Goal: Information Seeking & Learning: Learn about a topic

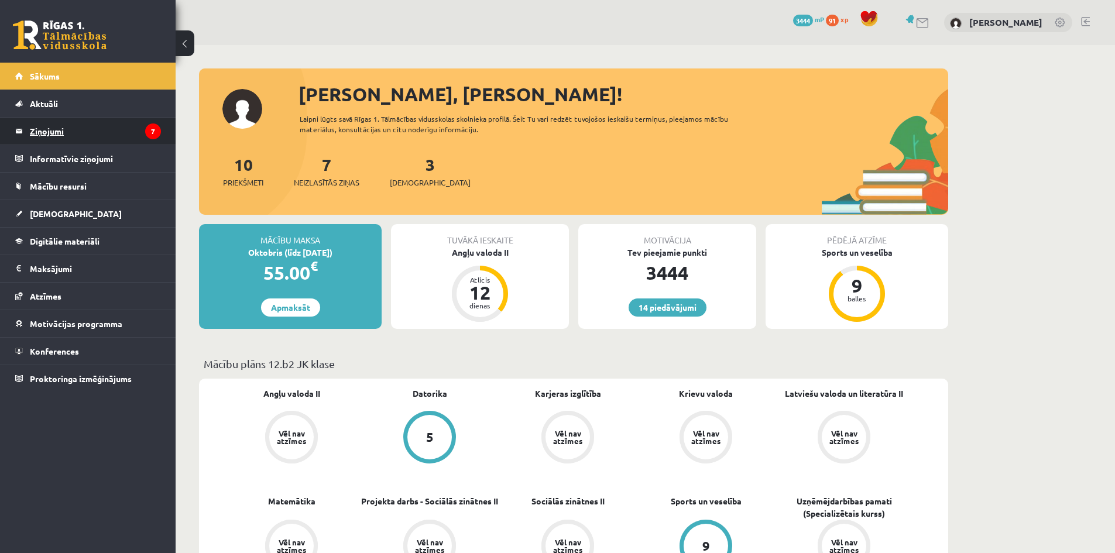
click at [61, 134] on legend "Ziņojumi 7" at bounding box center [95, 131] width 131 height 27
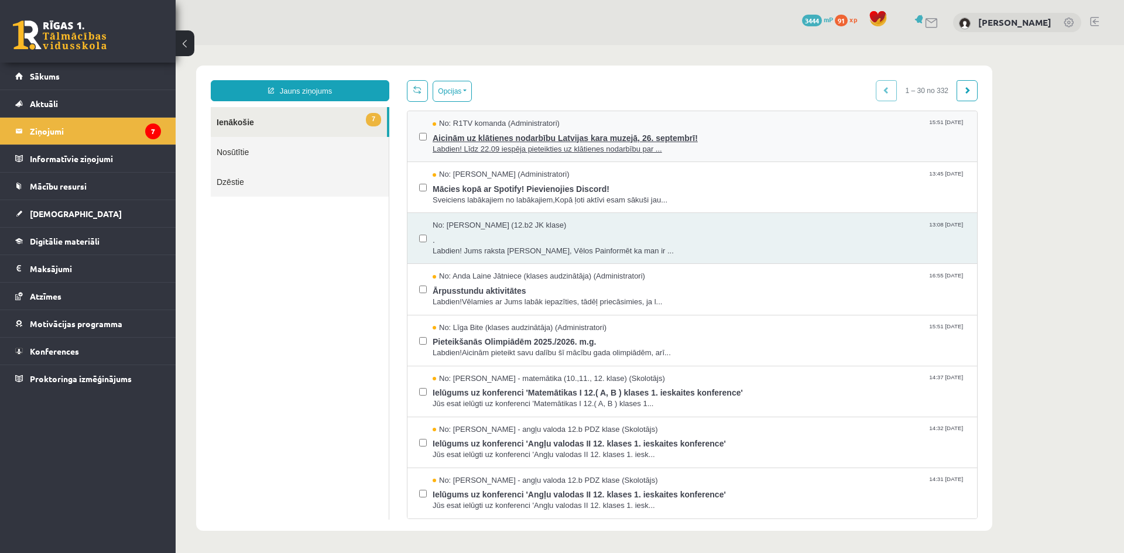
click at [586, 149] on span "Labdien! Līdz 22.09 iespēja pieteikties uz klātienes nodarbību par ..." at bounding box center [699, 149] width 533 height 11
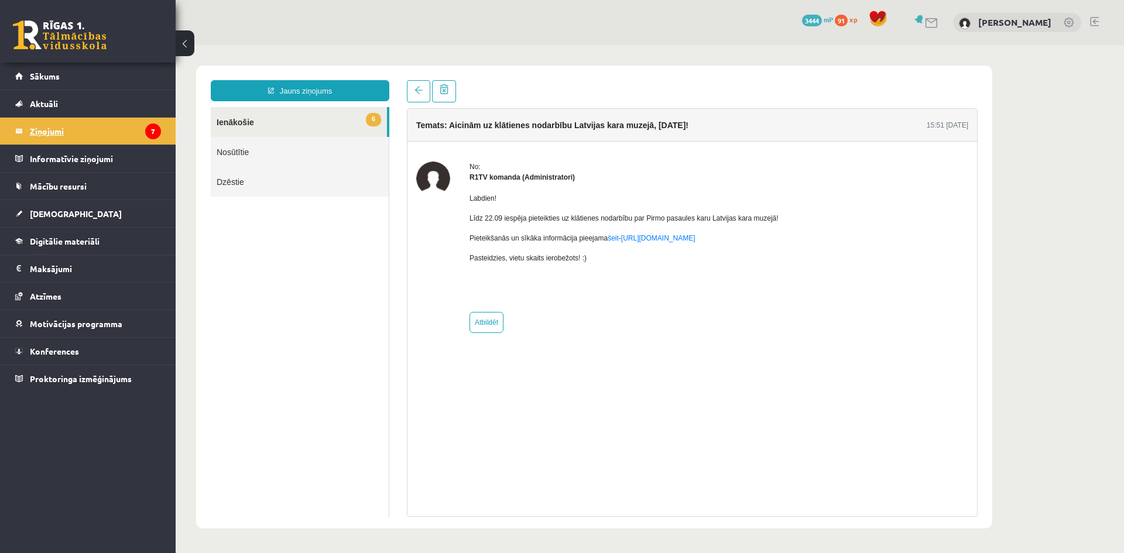
click at [50, 131] on legend "Ziņojumi 7" at bounding box center [95, 131] width 131 height 27
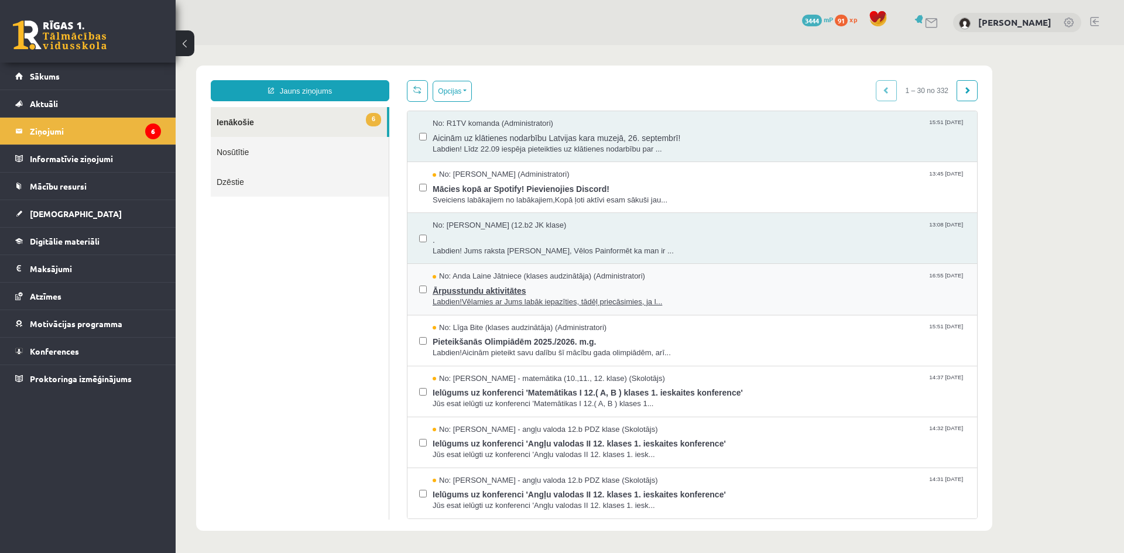
click at [532, 306] on span "Labdien!Vēlamies ar Jums labāk iepazīties, tādēļ priecāsimies, ja l..." at bounding box center [699, 302] width 533 height 11
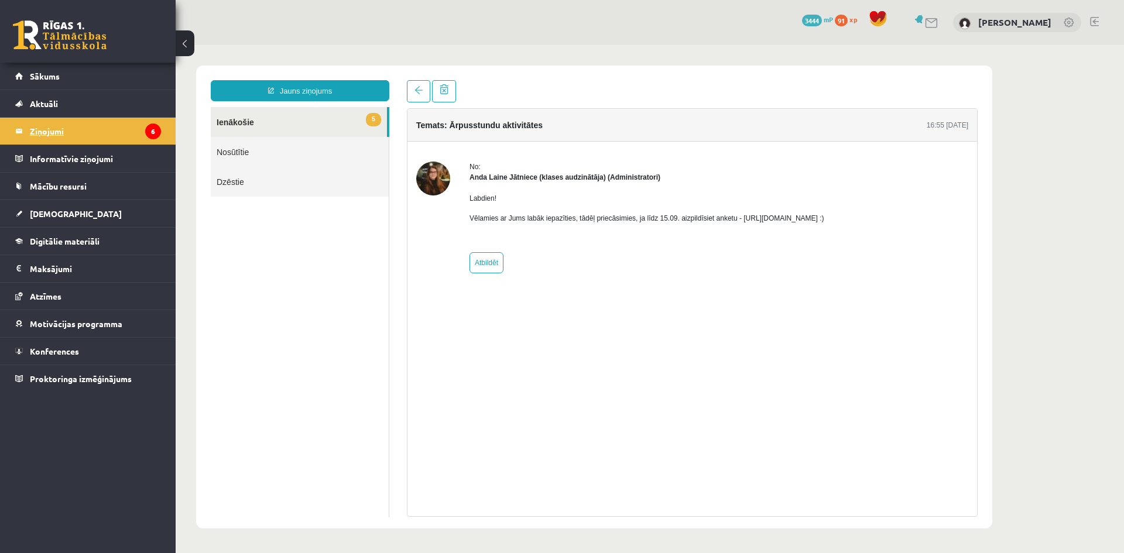
click at [44, 128] on legend "Ziņojumi 6" at bounding box center [95, 131] width 131 height 27
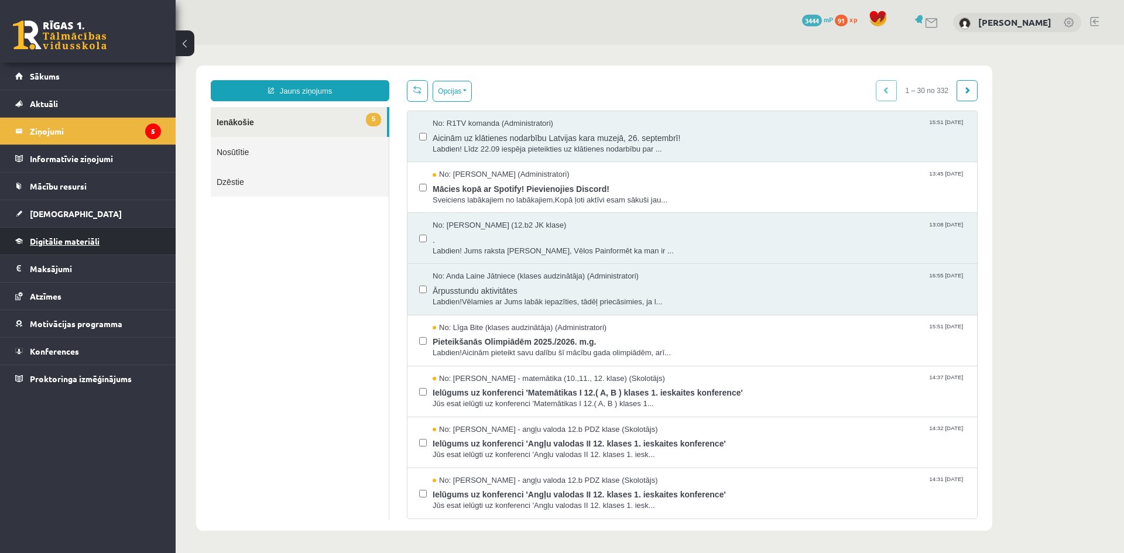
click at [71, 243] on span "Digitālie materiāli" at bounding box center [65, 241] width 70 height 11
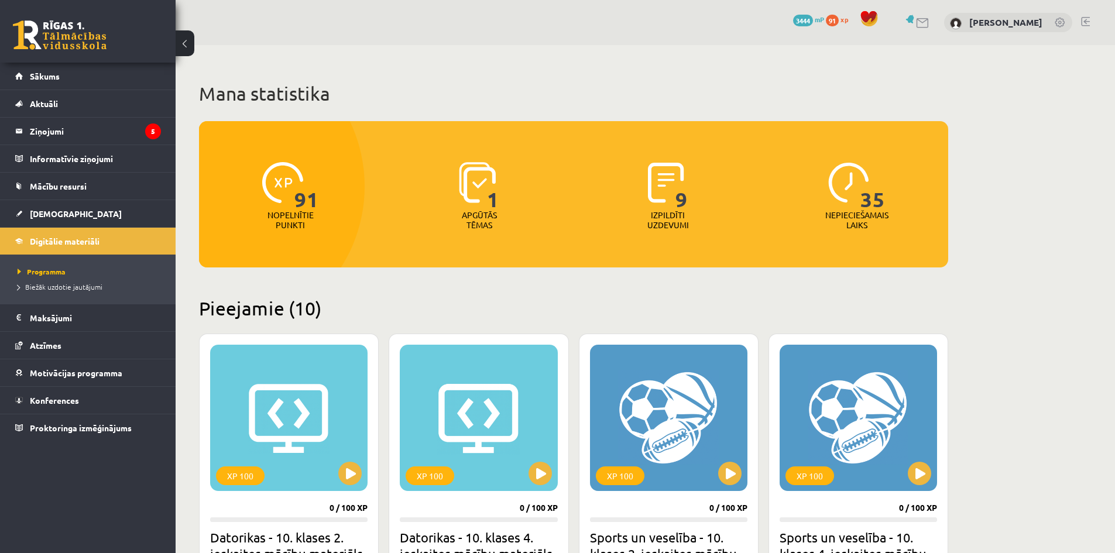
click at [297, 208] on span "91" at bounding box center [307, 186] width 25 height 48
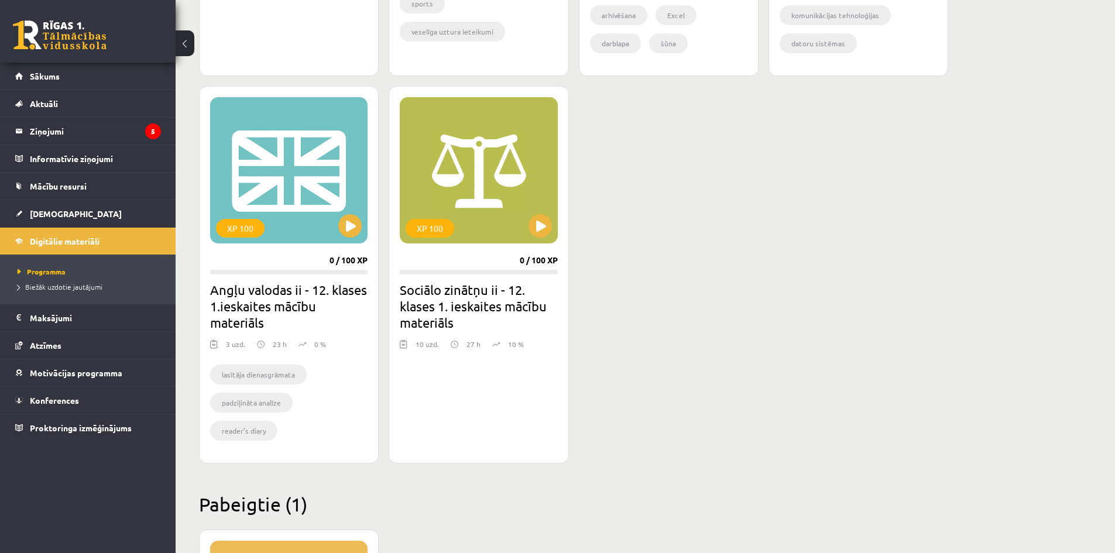
scroll to position [995, 0]
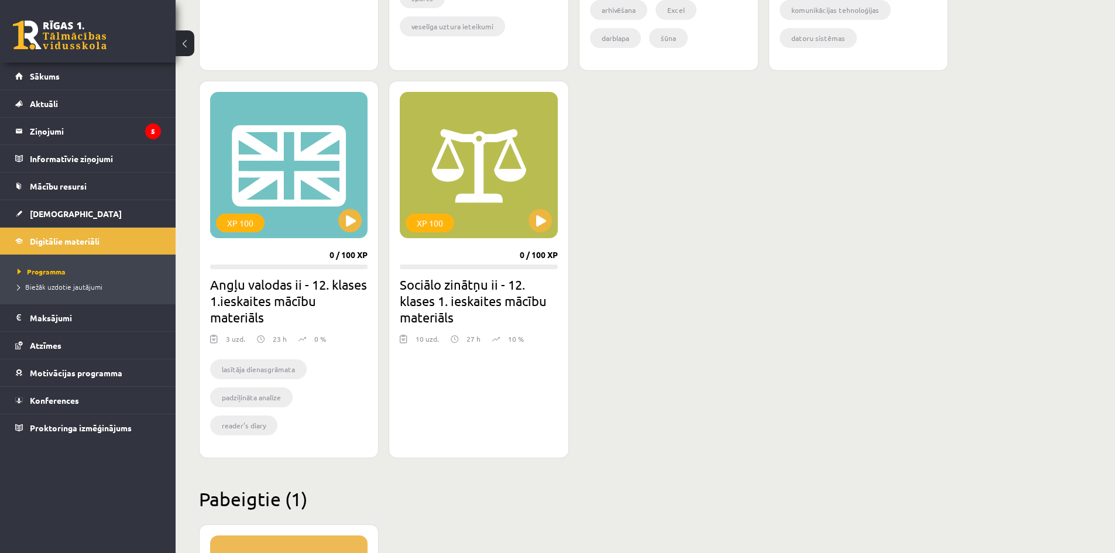
click at [286, 375] on li "lasītāja dienasgrāmata" at bounding box center [258, 370] width 97 height 20
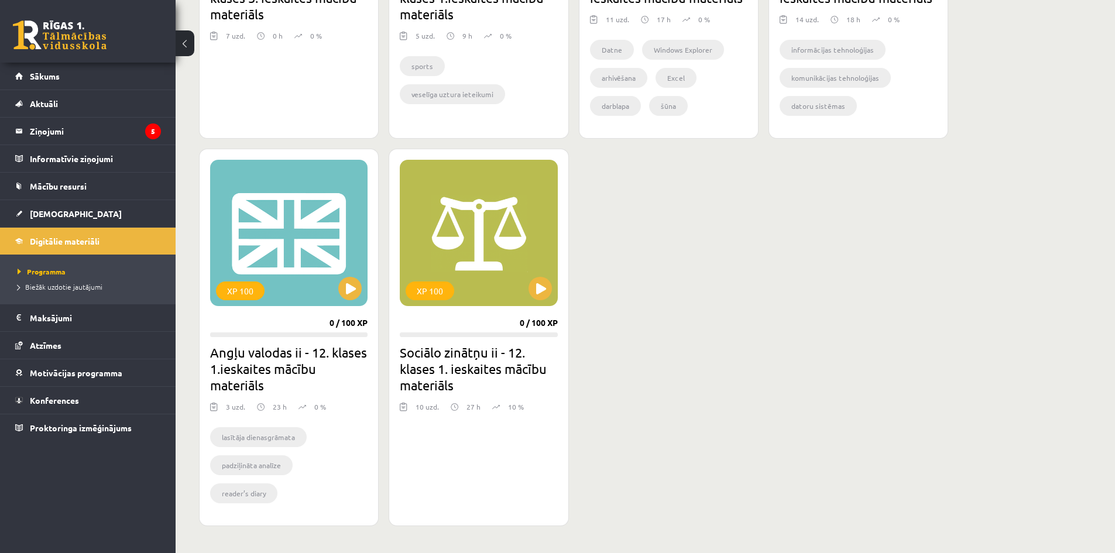
scroll to position [958, 0]
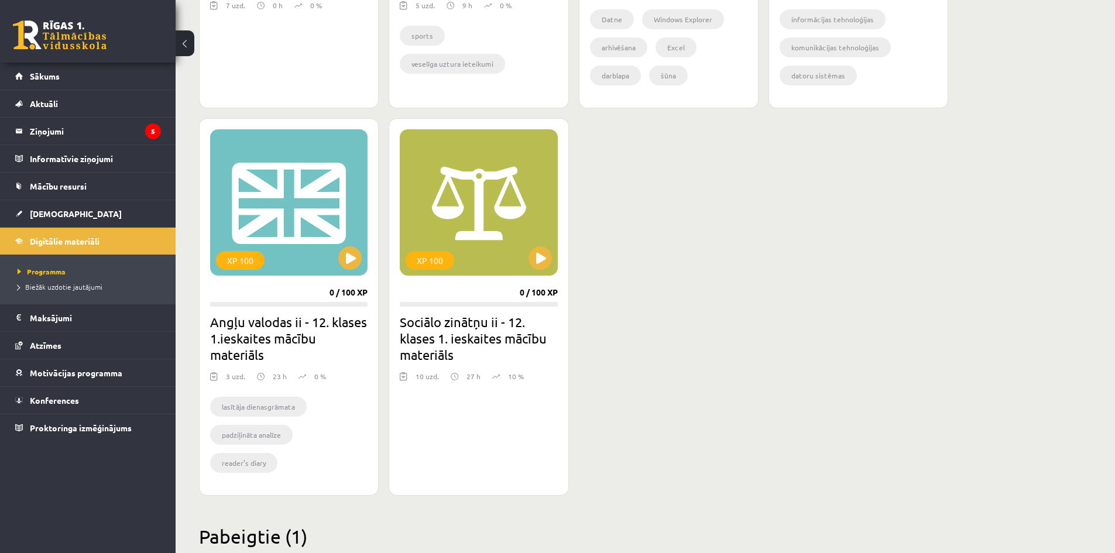
click at [486, 335] on h2 "Sociālo zinātņu ii - 12. klases 1. ieskaites mācību materiāls" at bounding box center [479, 338] width 158 height 49
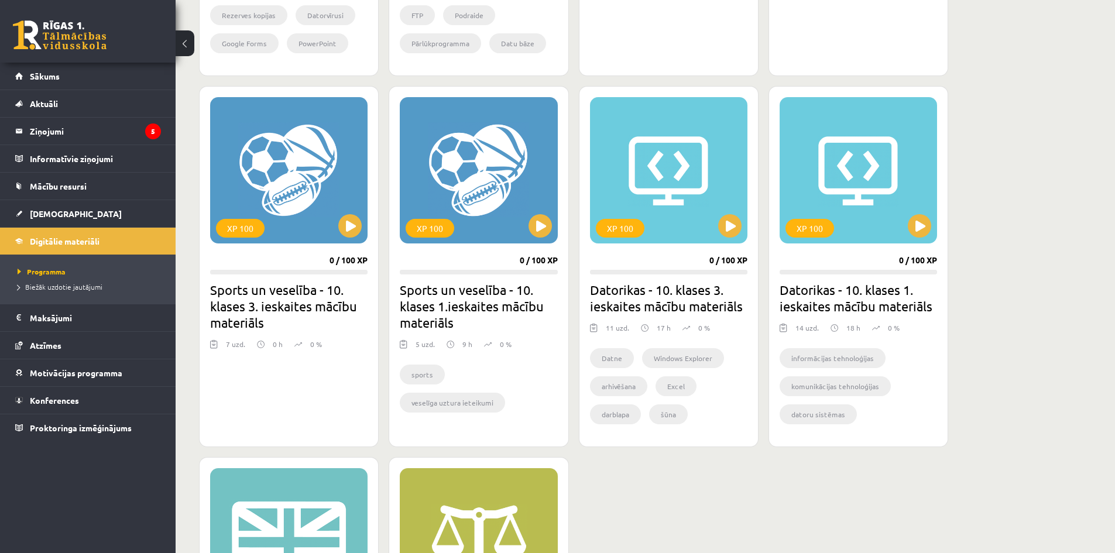
scroll to position [607, 0]
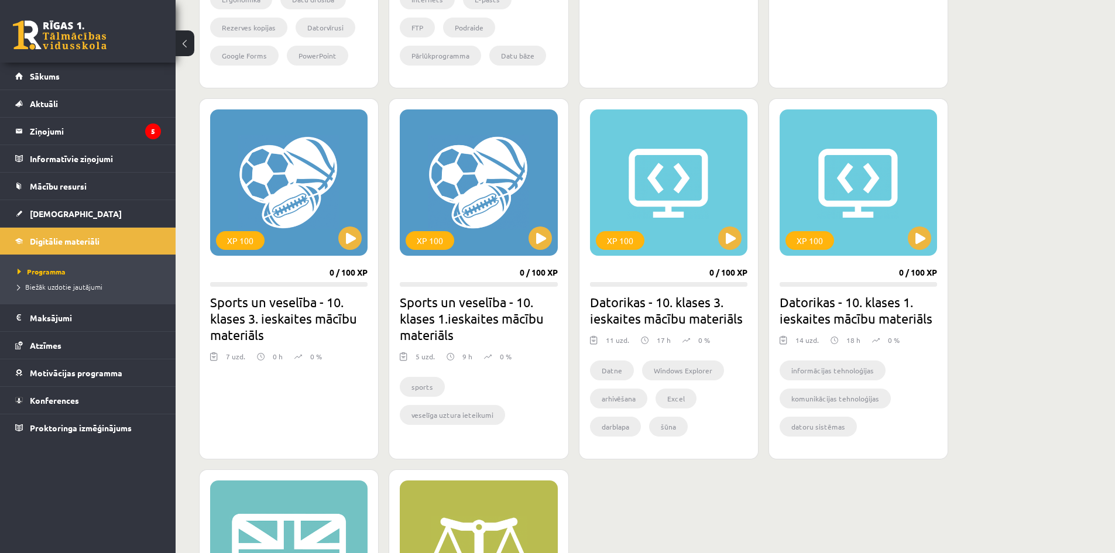
click at [452, 320] on h2 "Sports un veselība - 10. klases 1.ieskaites mācību materiāls" at bounding box center [479, 318] width 158 height 49
click at [53, 321] on legend "Maksājumi 0" at bounding box center [95, 317] width 131 height 27
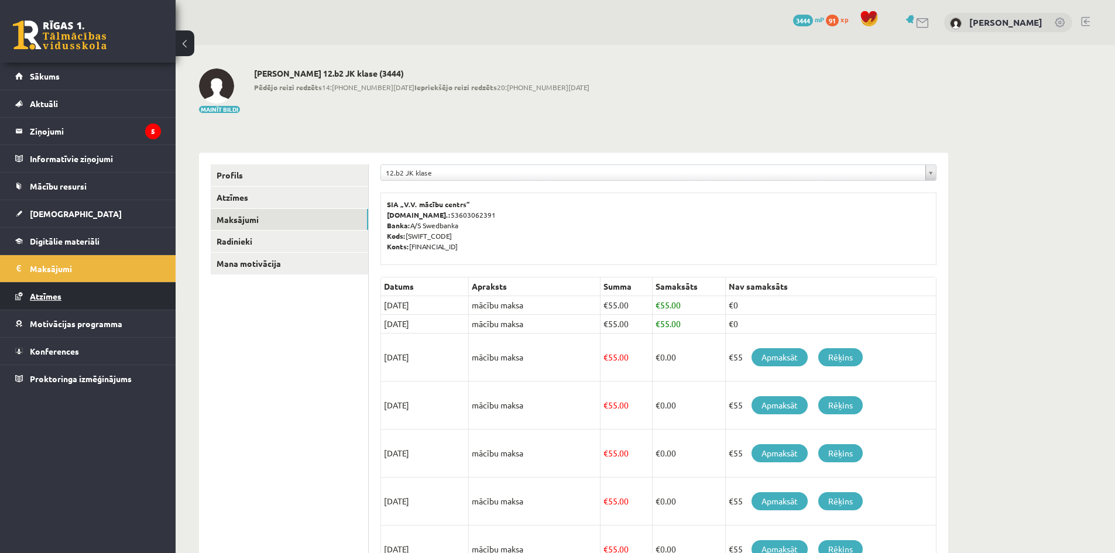
click at [55, 295] on span "Atzīmes" at bounding box center [46, 296] width 32 height 11
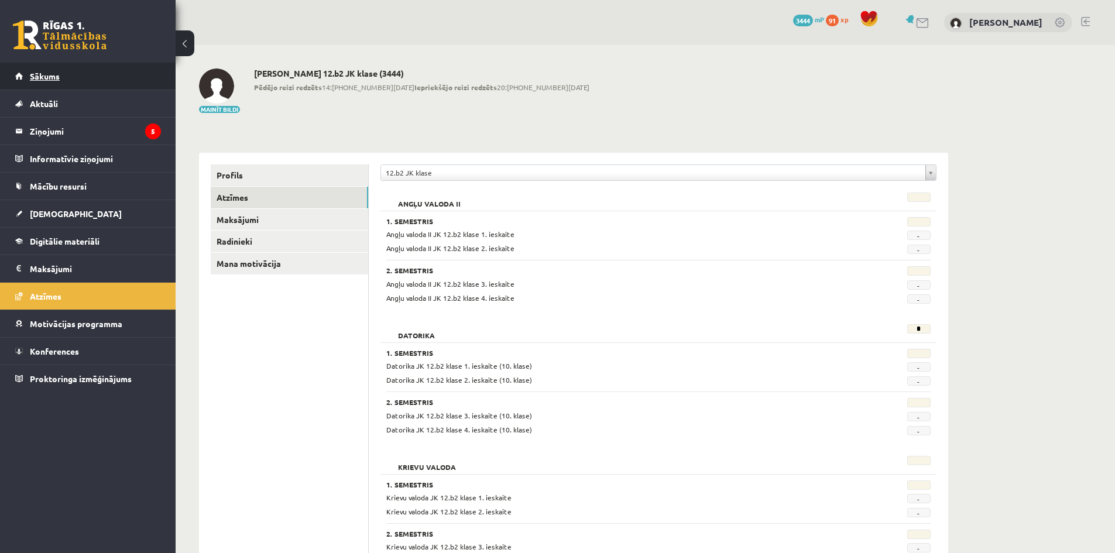
click at [39, 78] on span "Sākums" at bounding box center [45, 76] width 30 height 11
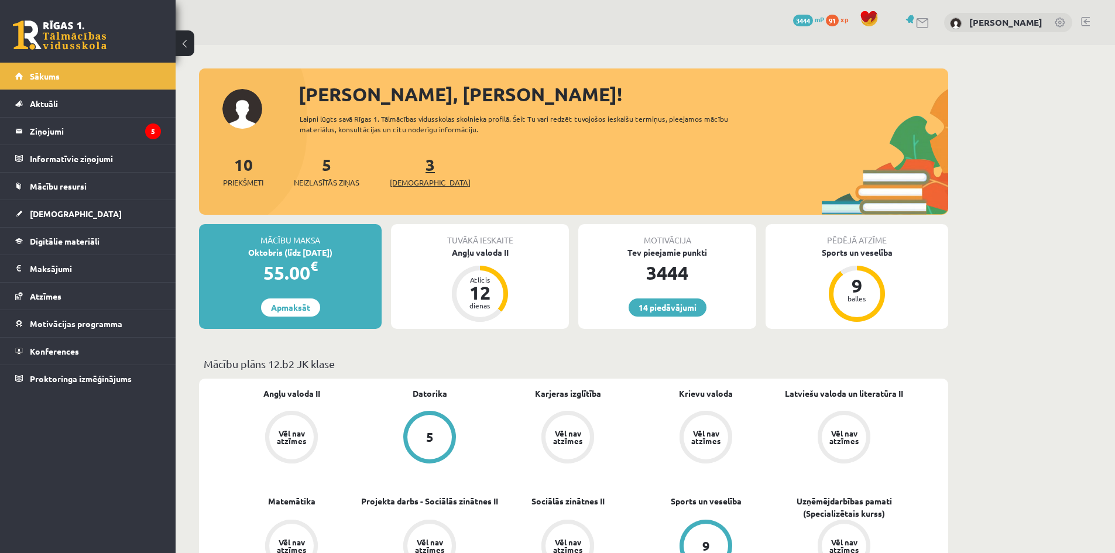
click at [406, 179] on span "[DEMOGRAPHIC_DATA]" at bounding box center [430, 183] width 81 height 12
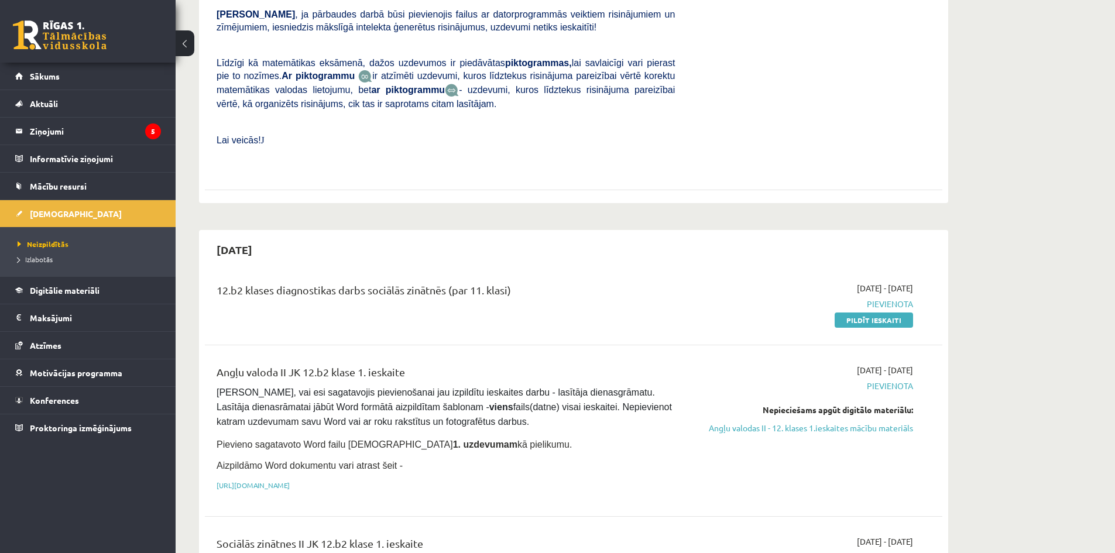
scroll to position [410, 0]
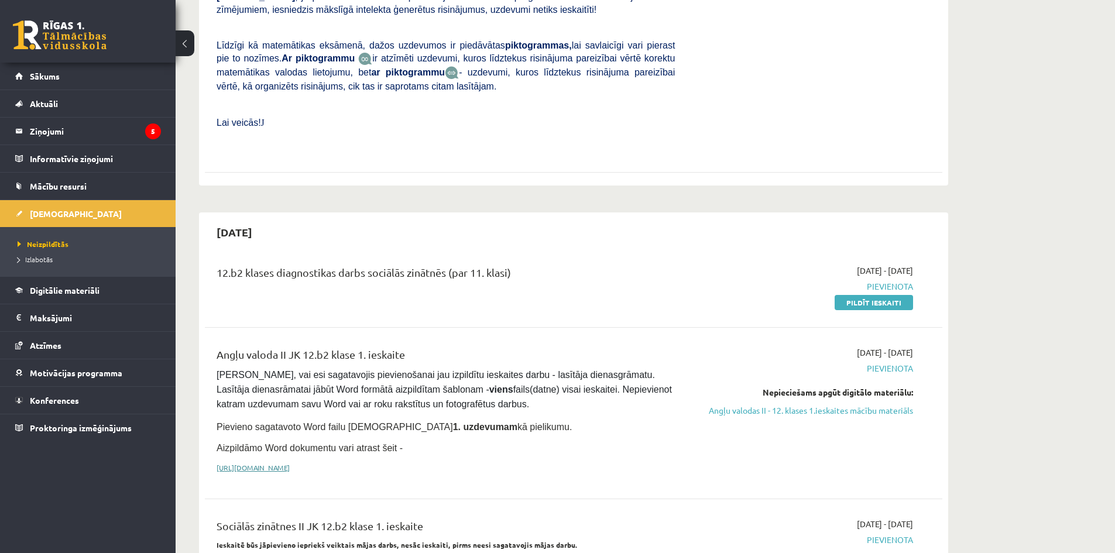
click at [290, 463] on link "[URL][DOMAIN_NAME]" at bounding box center [253, 467] width 73 height 9
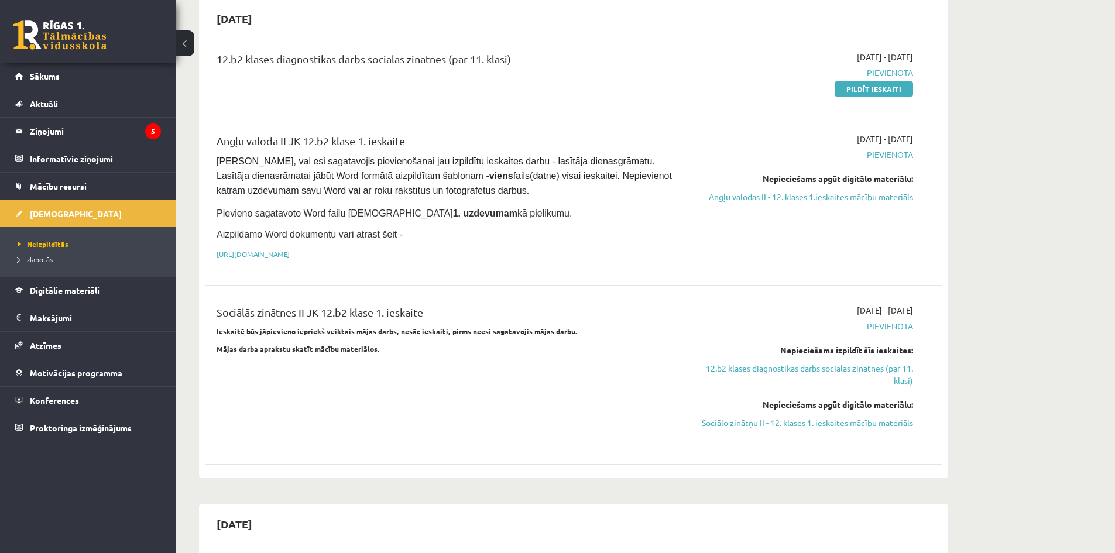
scroll to position [644, 0]
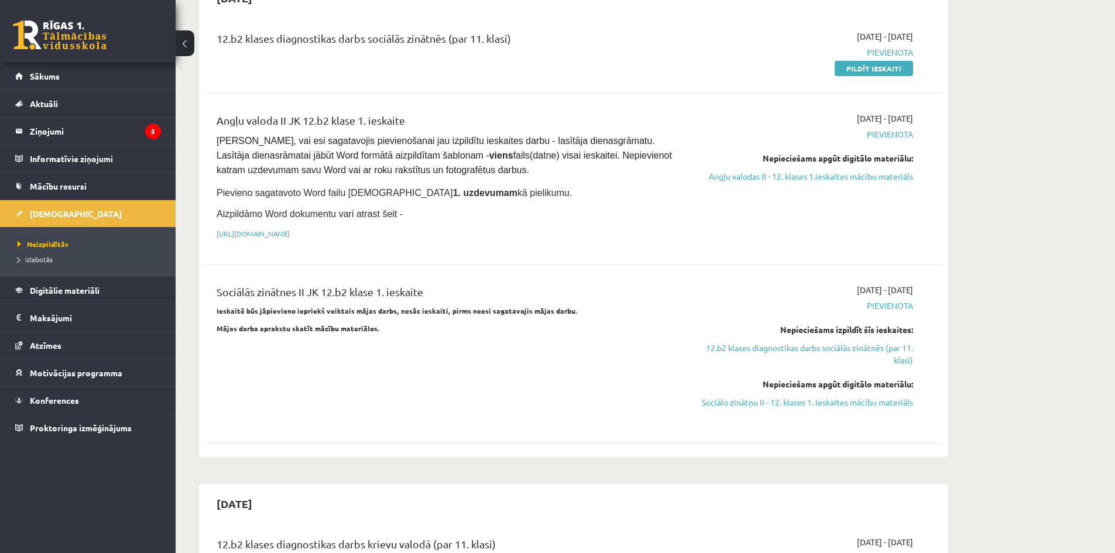
click at [347, 324] on strong "Mājas darba aprakstu skatīt mācību materiālos." at bounding box center [298, 328] width 163 height 9
click at [744, 396] on link "Sociālo zinātņu II - 12. klases 1. ieskaites mācību materiāls" at bounding box center [803, 402] width 221 height 12
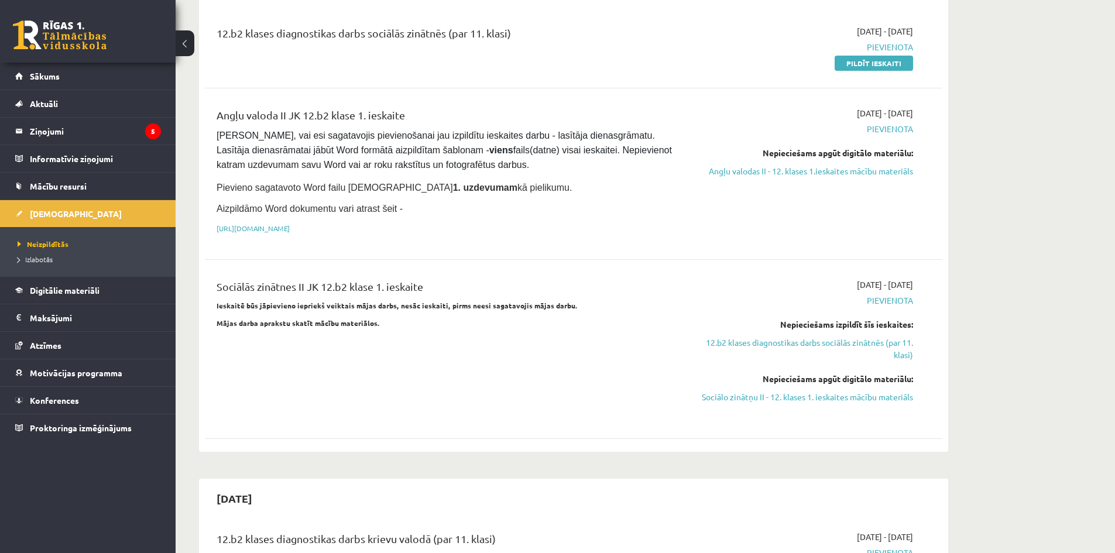
scroll to position [703, 0]
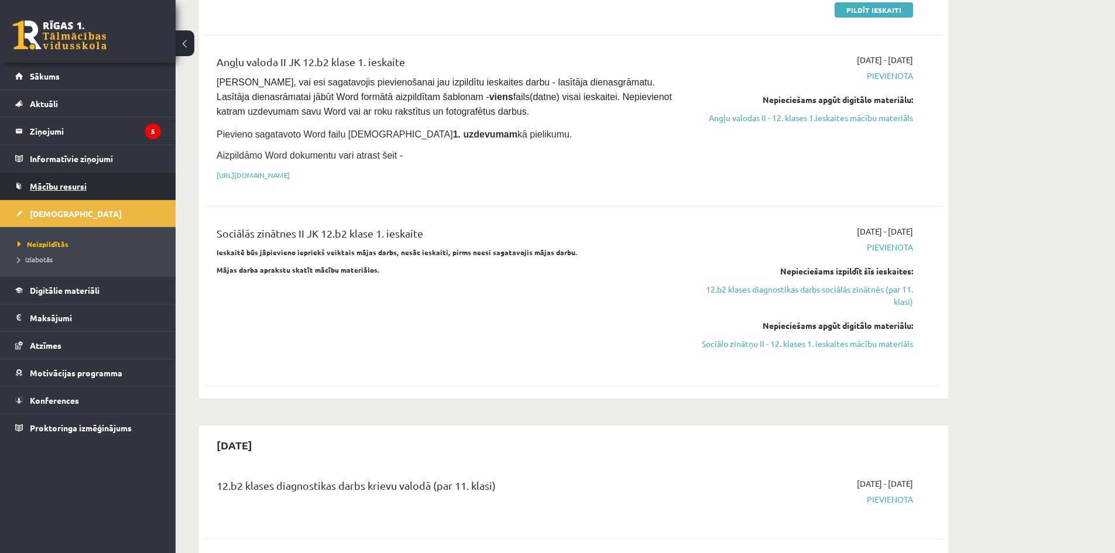
click at [57, 189] on span "Mācību resursi" at bounding box center [58, 186] width 57 height 11
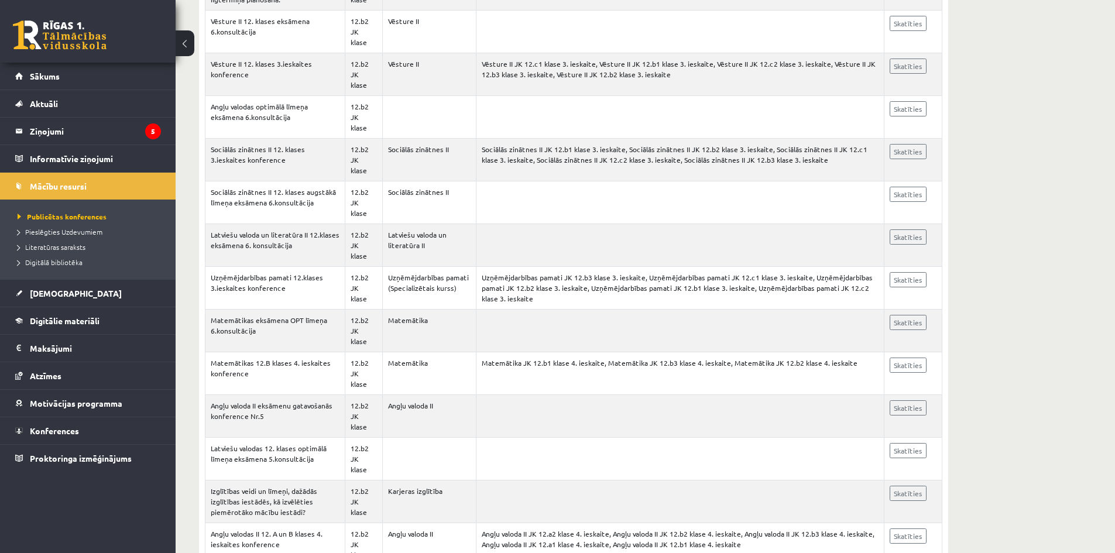
scroll to position [1464, 0]
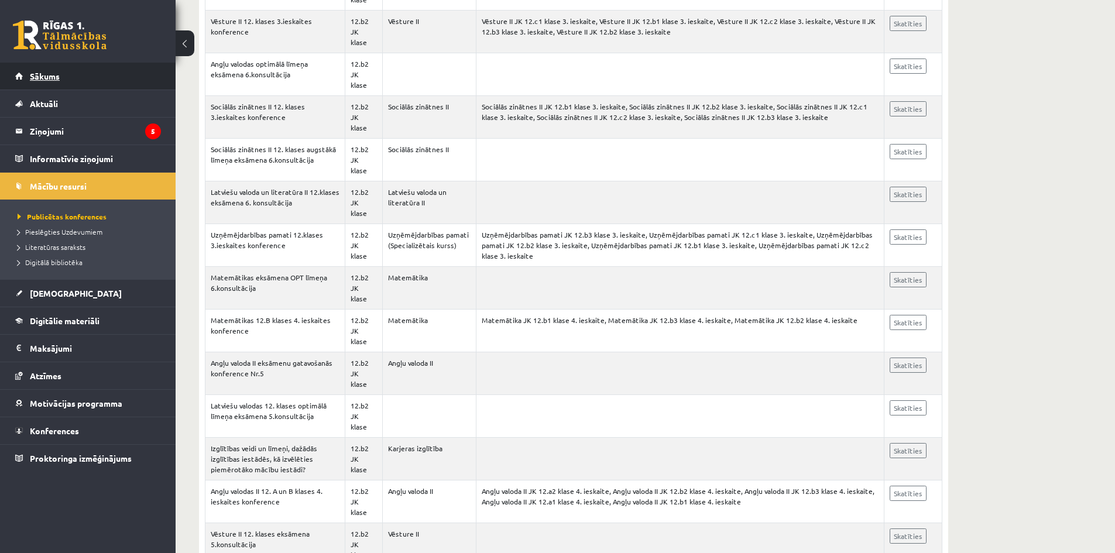
click at [45, 73] on span "Sākums" at bounding box center [45, 76] width 30 height 11
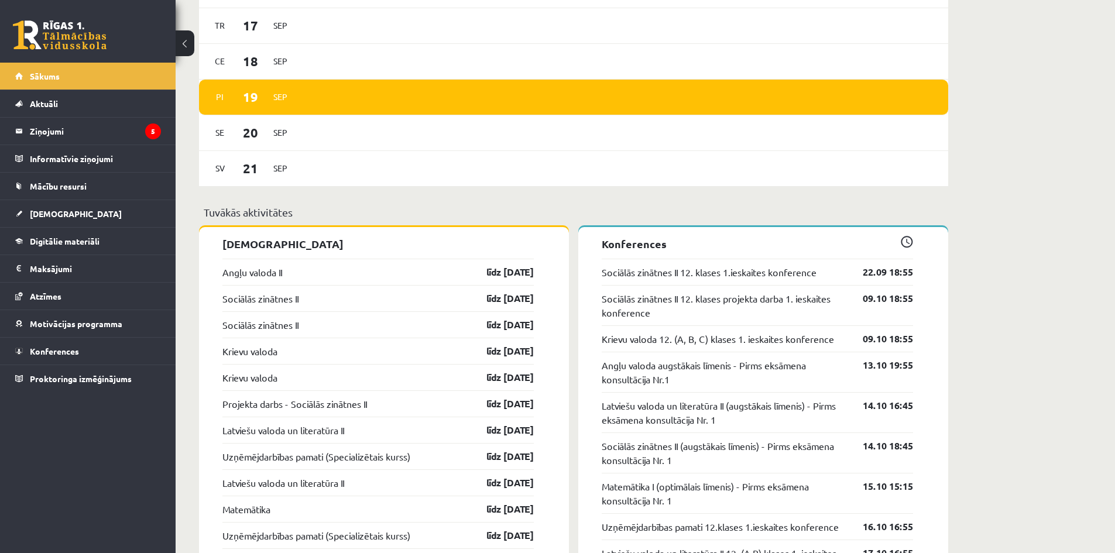
scroll to position [761, 0]
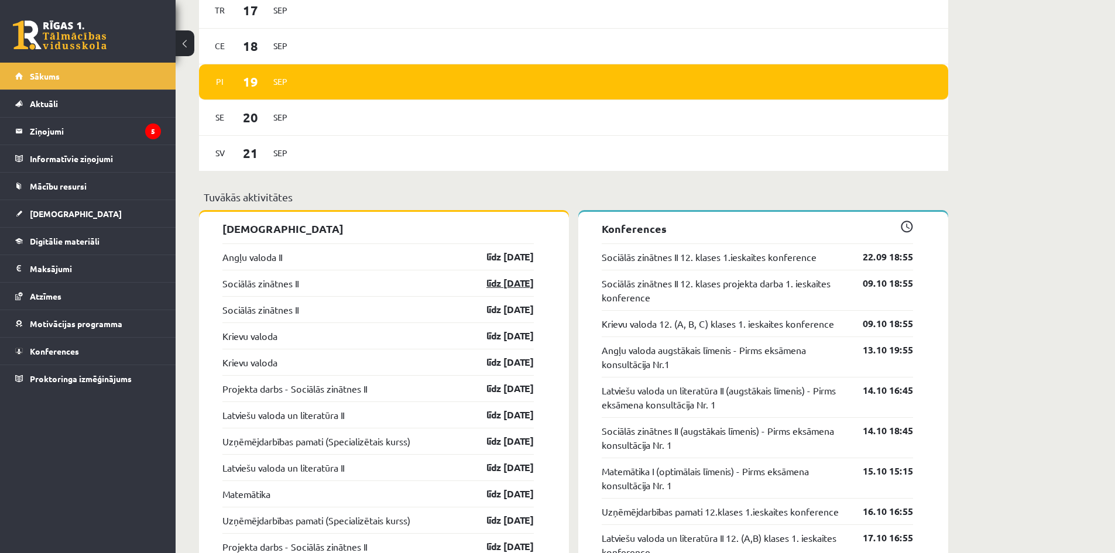
click at [516, 285] on link "līdz [DATE]" at bounding box center [500, 283] width 68 height 14
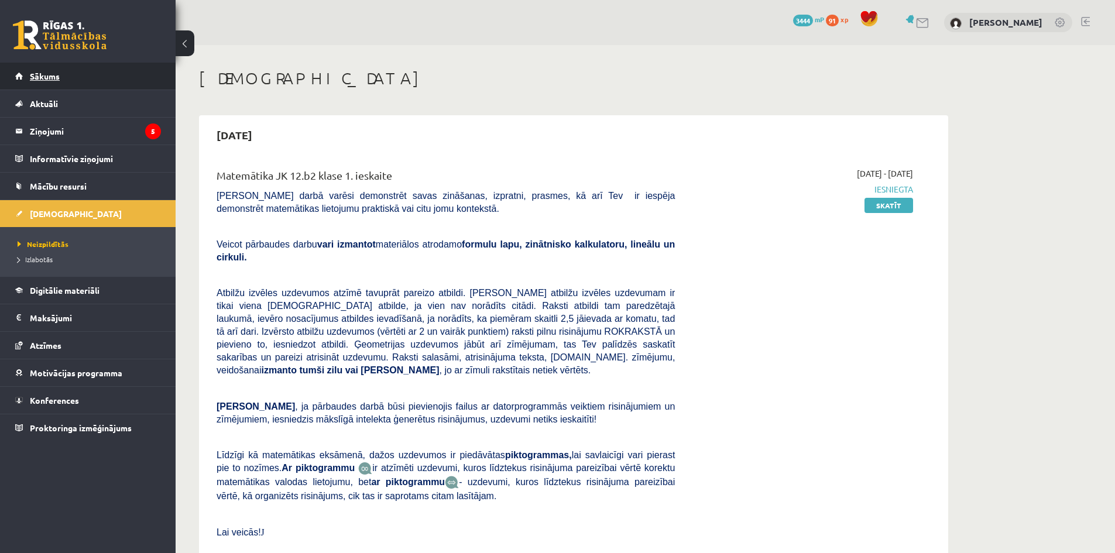
click at [36, 75] on span "Sākums" at bounding box center [45, 76] width 30 height 11
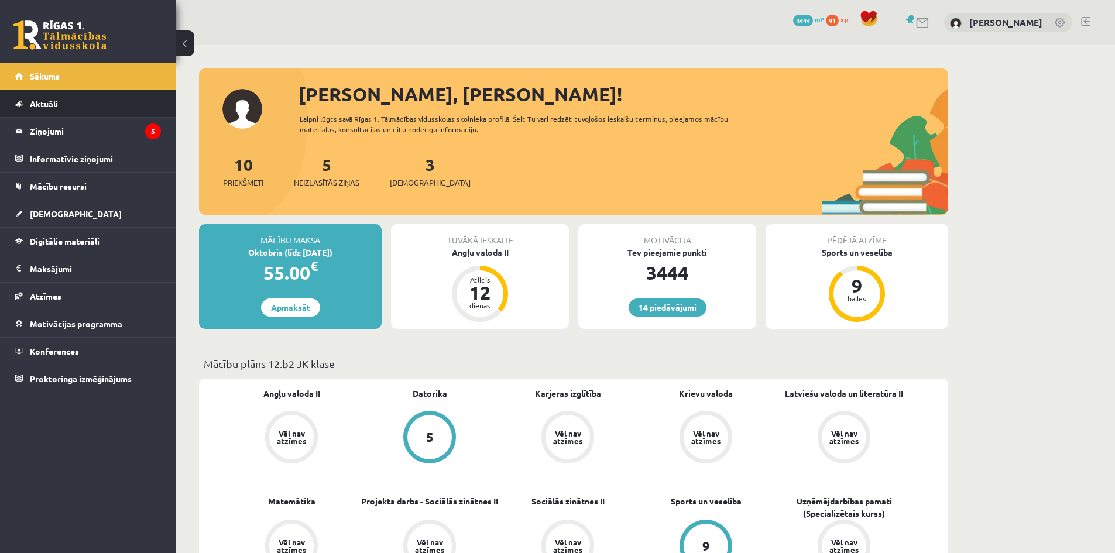
click at [42, 100] on span "Aktuāli" at bounding box center [44, 103] width 28 height 11
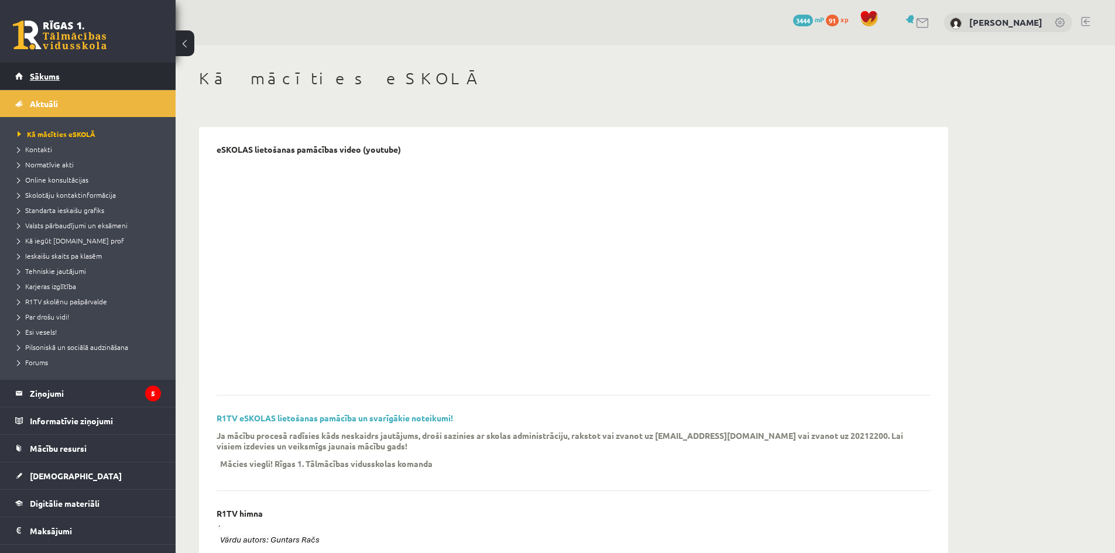
click at [39, 70] on link "Sākums" at bounding box center [88, 76] width 146 height 27
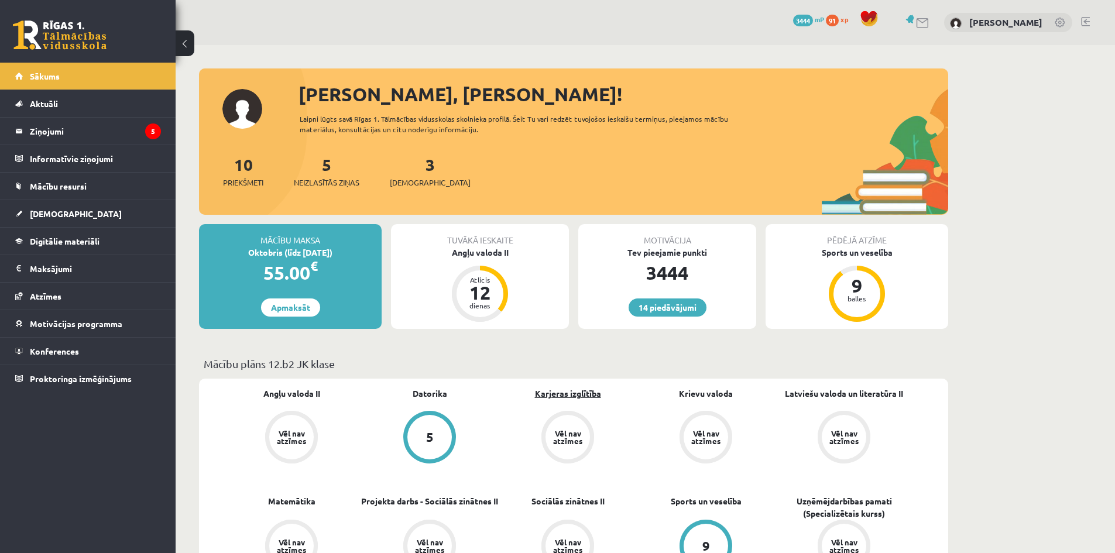
click at [572, 396] on link "Karjeras izglītība" at bounding box center [568, 394] width 66 height 12
click at [1088, 20] on link at bounding box center [1085, 21] width 9 height 9
